Goal: Information Seeking & Learning: Learn about a topic

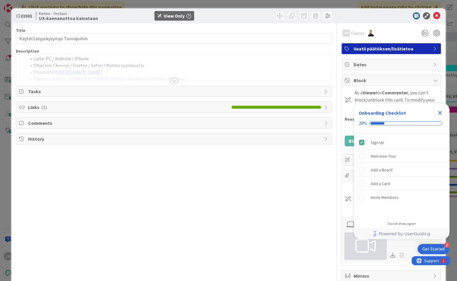
click at [440, 113] on icon "Close Checklist" at bounding box center [440, 113] width 4 height 4
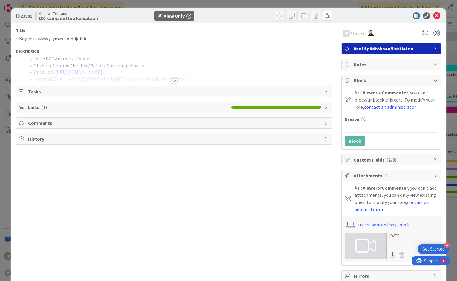
click at [173, 79] on div at bounding box center [174, 80] width 7 height 5
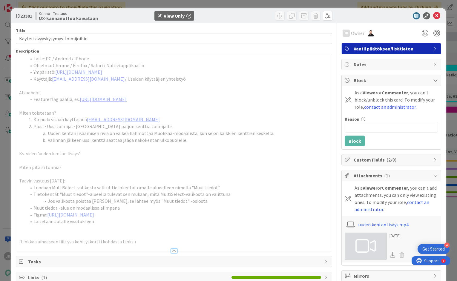
click at [190, 17] on icon "button" at bounding box center [188, 16] width 5 height 5
click at [182, 60] on li "Laite: PC / Android / iPhone" at bounding box center [177, 58] width 302 height 7
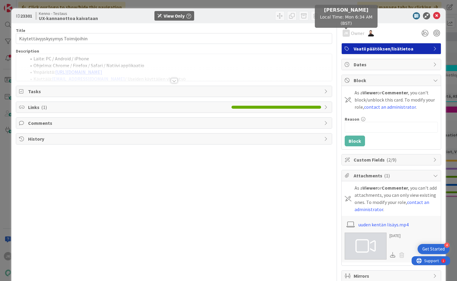
click at [349, 32] on div "JK" at bounding box center [345, 33] width 7 height 7
click at [173, 80] on div at bounding box center [174, 80] width 7 height 5
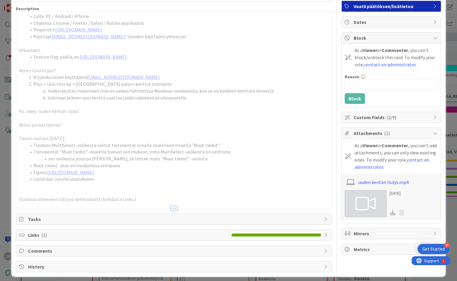
scroll to position [43, 0]
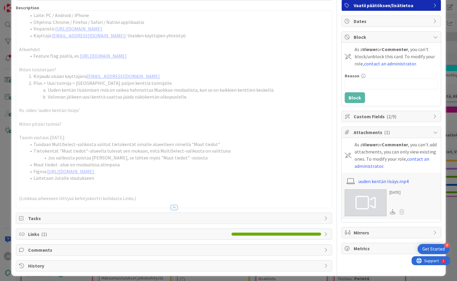
click at [148, 202] on p "(Linkkaa aiheeseen liittyvä kehityskortti kohdasta Links.)" at bounding box center [174, 198] width 310 height 7
click at [136, 202] on p "(Linkkaa aiheeseen liittyvä kehityskortti kohdasta Links.)" at bounding box center [174, 198] width 310 height 7
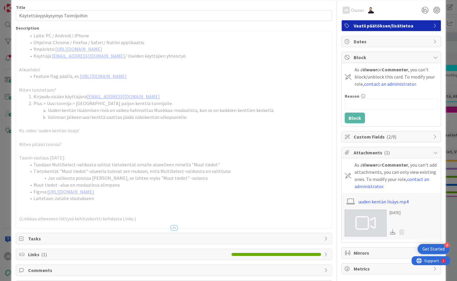
scroll to position [24, 0]
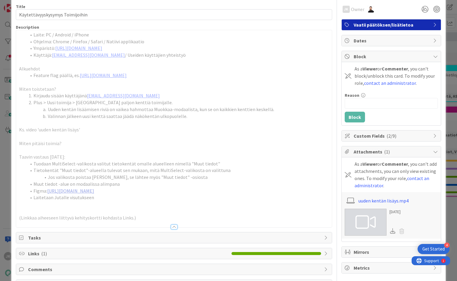
click at [94, 190] on link "[URL][DOMAIN_NAME]" at bounding box center [70, 191] width 47 height 6
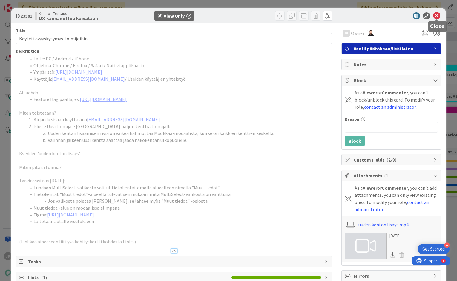
click at [437, 15] on icon at bounding box center [436, 15] width 7 height 7
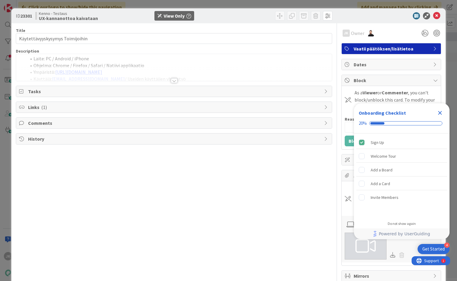
click at [440, 112] on icon "Close Checklist" at bounding box center [440, 113] width 4 height 4
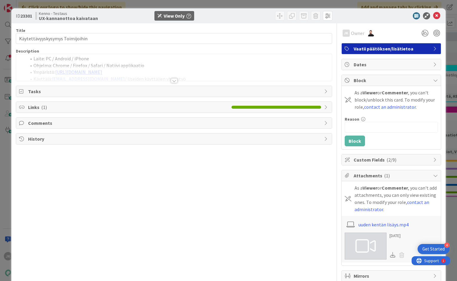
click at [174, 79] on div at bounding box center [174, 80] width 7 height 5
